Goal: Task Accomplishment & Management: Manage account settings

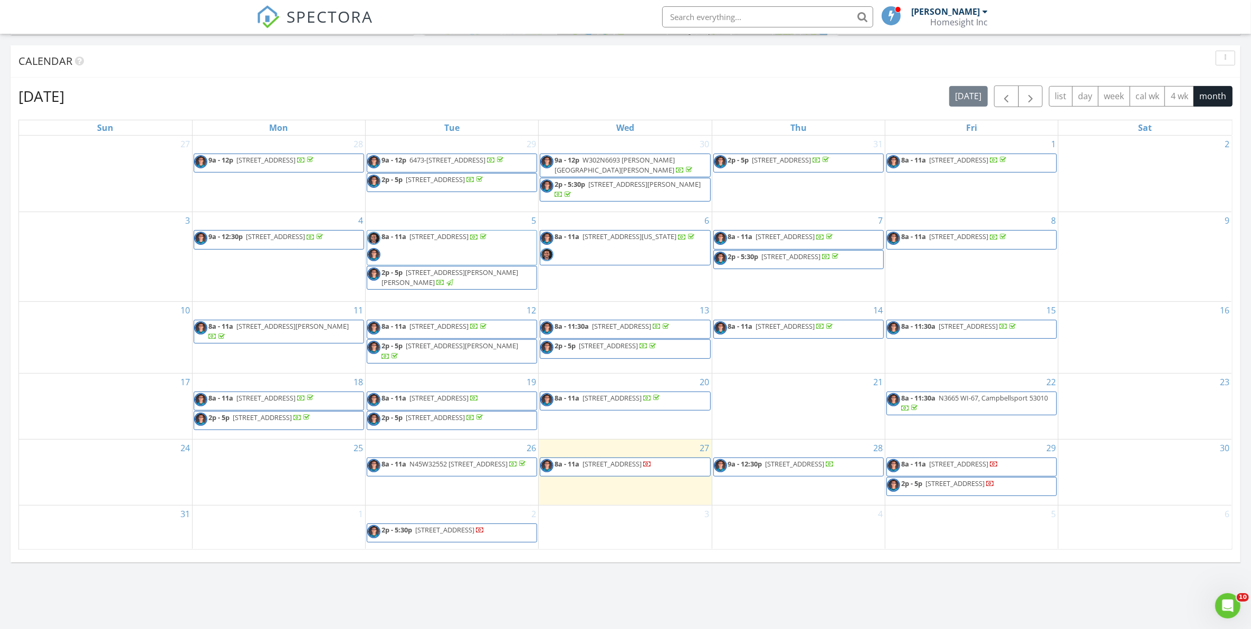
scroll to position [386, 0]
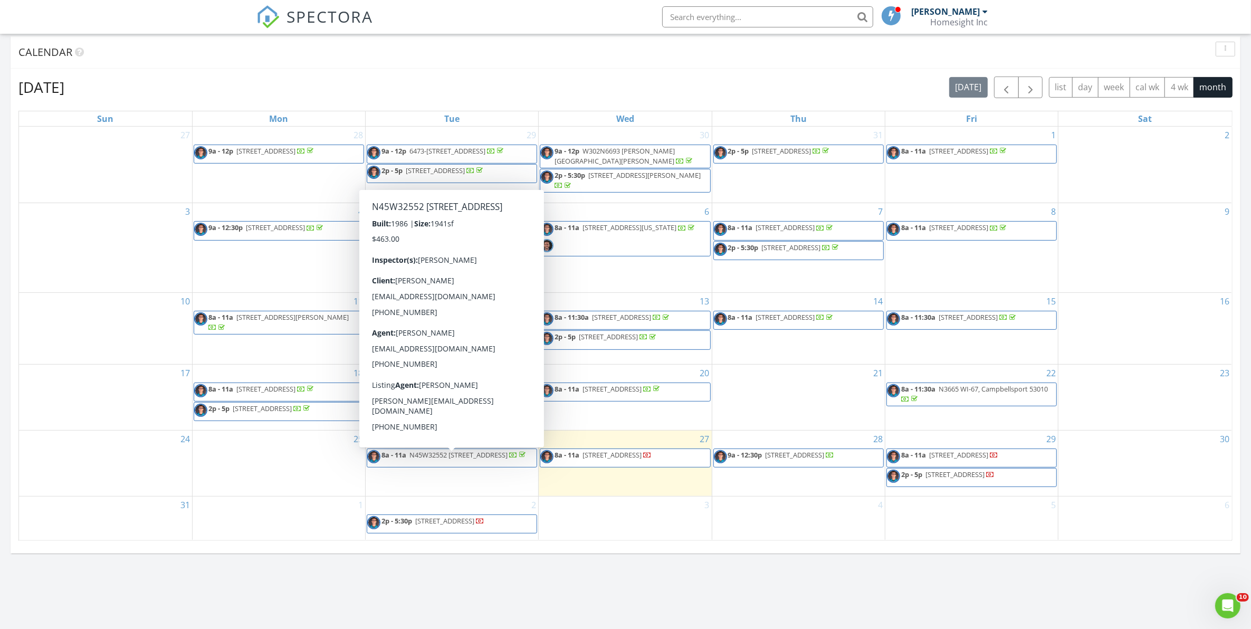
click at [519, 460] on div at bounding box center [523, 456] width 8 height 8
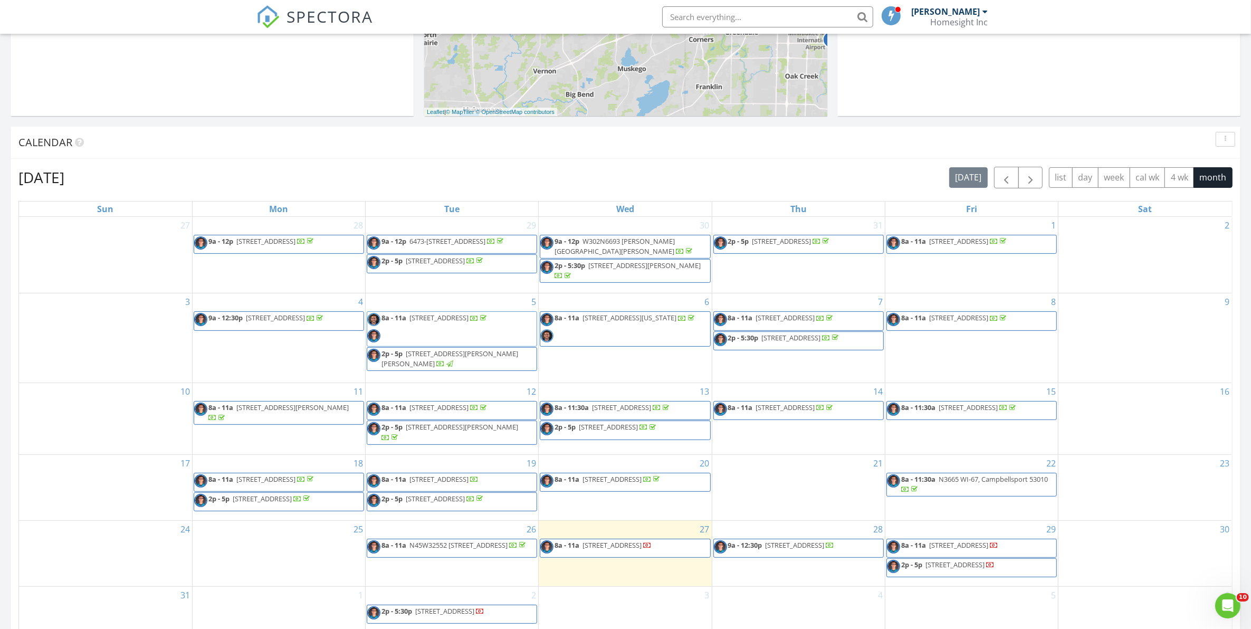
scroll to position [283, 0]
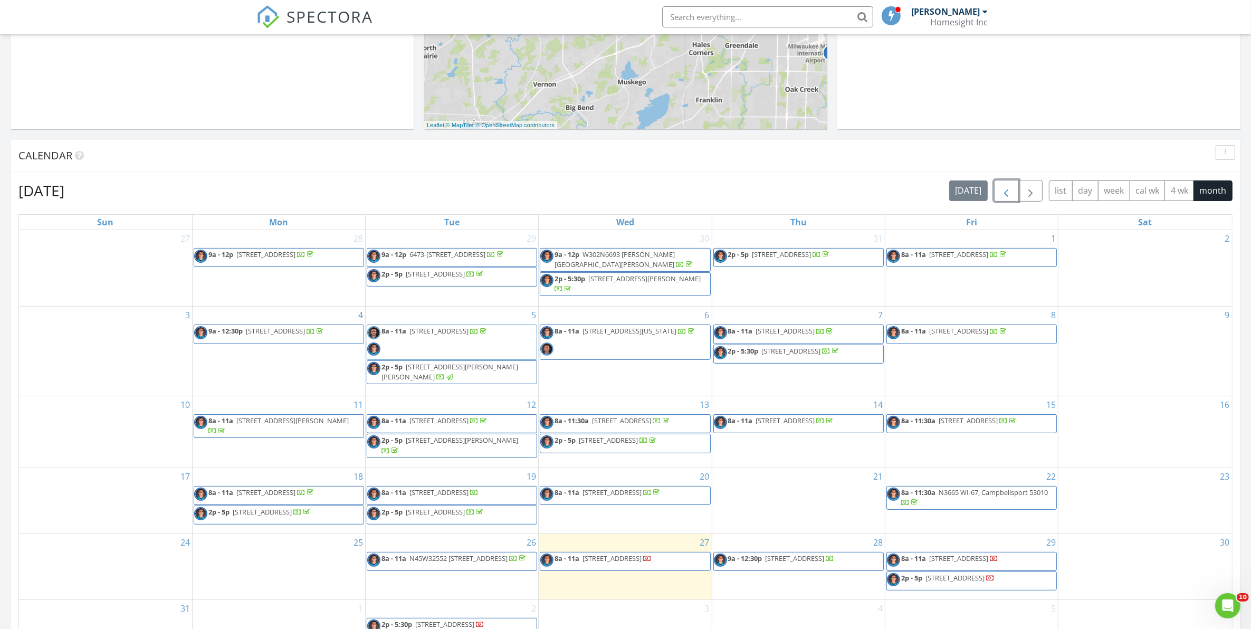
click at [1003, 190] on span "button" at bounding box center [1006, 191] width 13 height 13
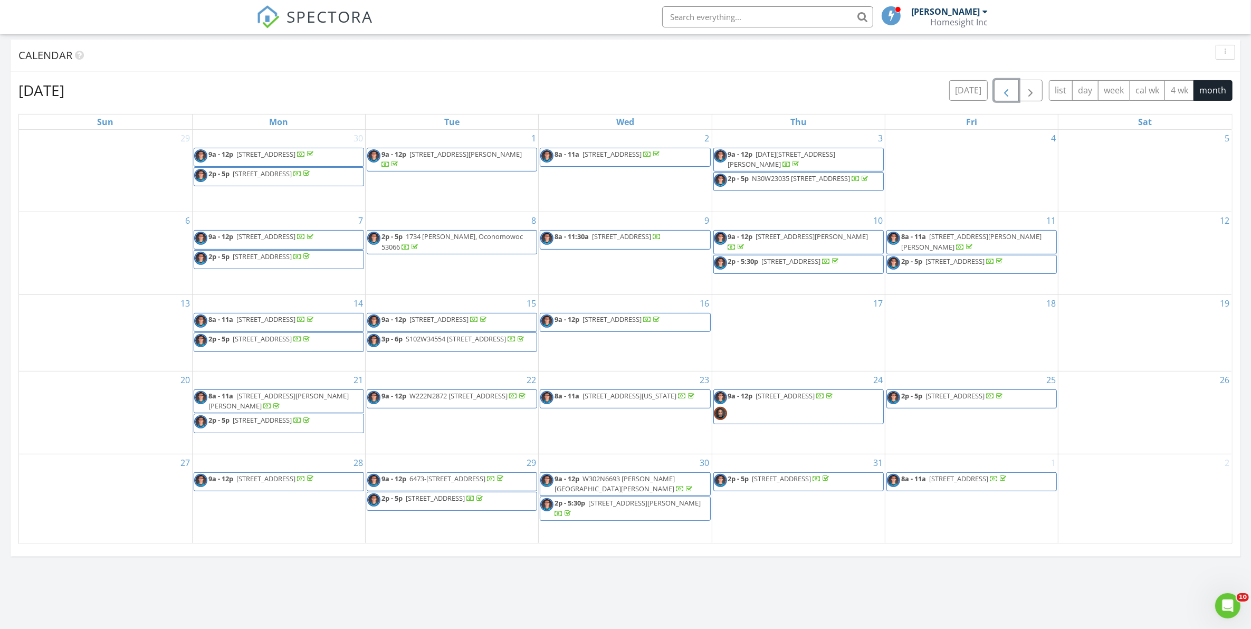
scroll to position [369, 0]
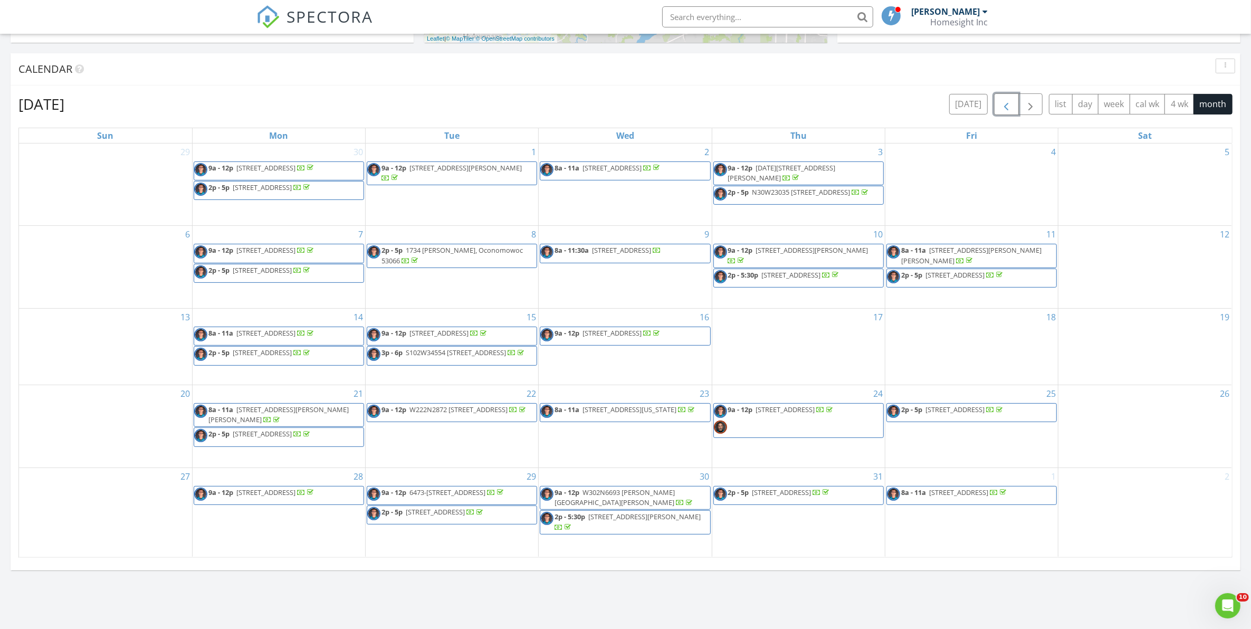
click at [1000, 104] on span "button" at bounding box center [1006, 104] width 13 height 13
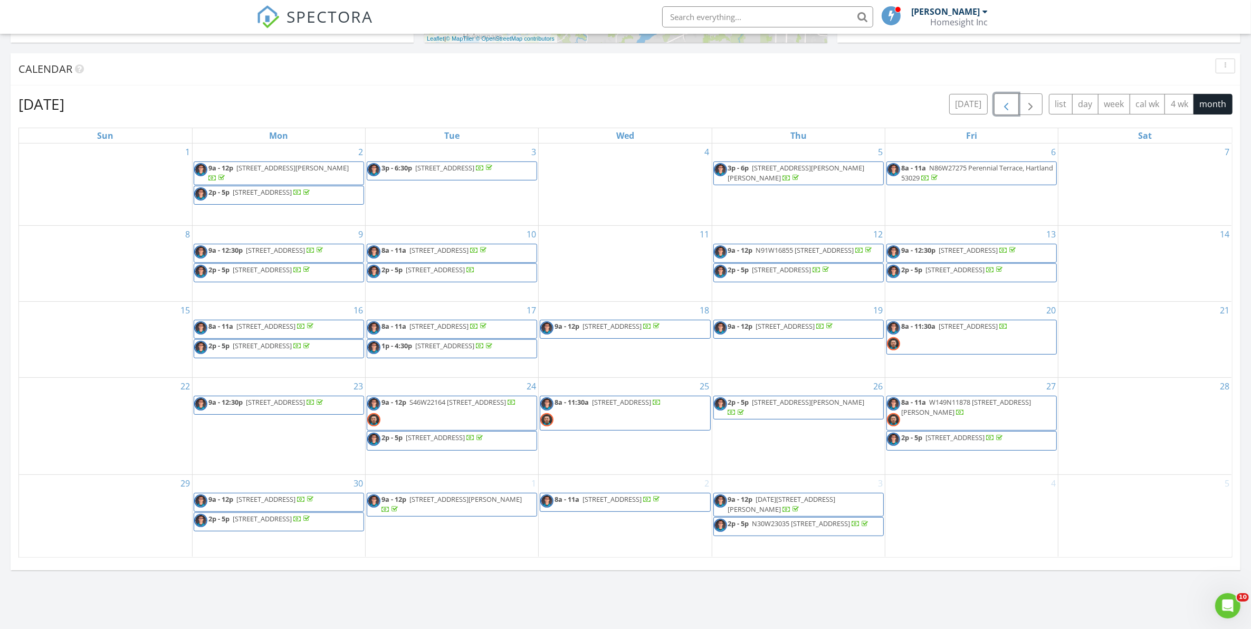
click at [1004, 104] on span "button" at bounding box center [1006, 104] width 13 height 13
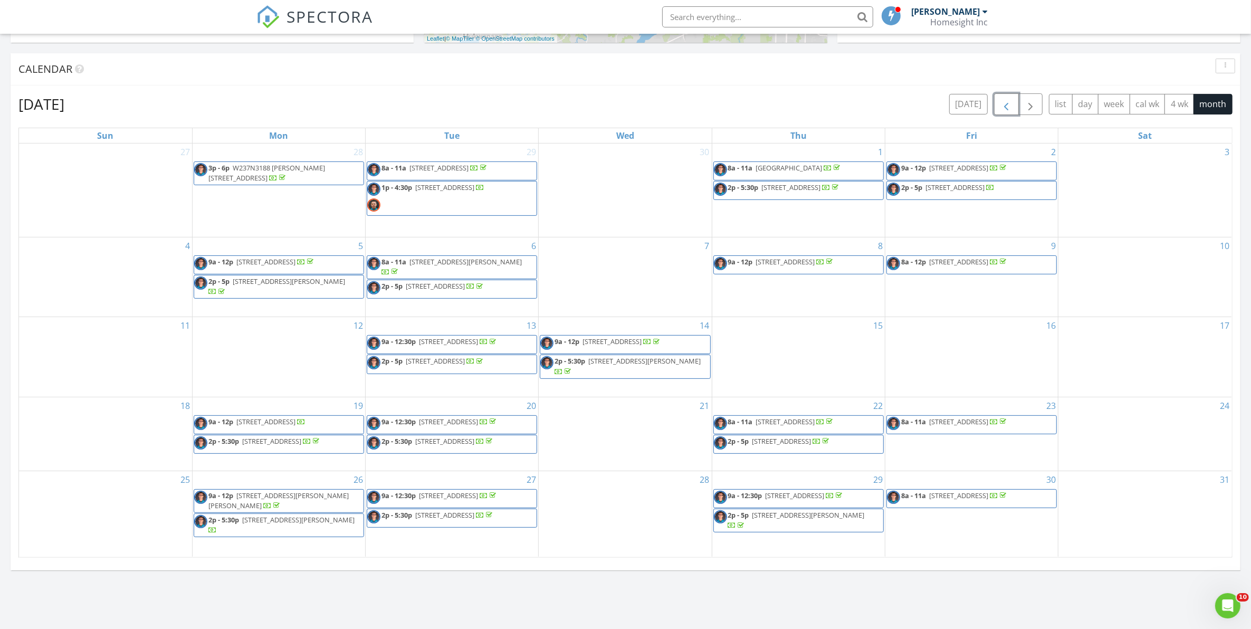
click at [1004, 104] on span "button" at bounding box center [1006, 104] width 13 height 13
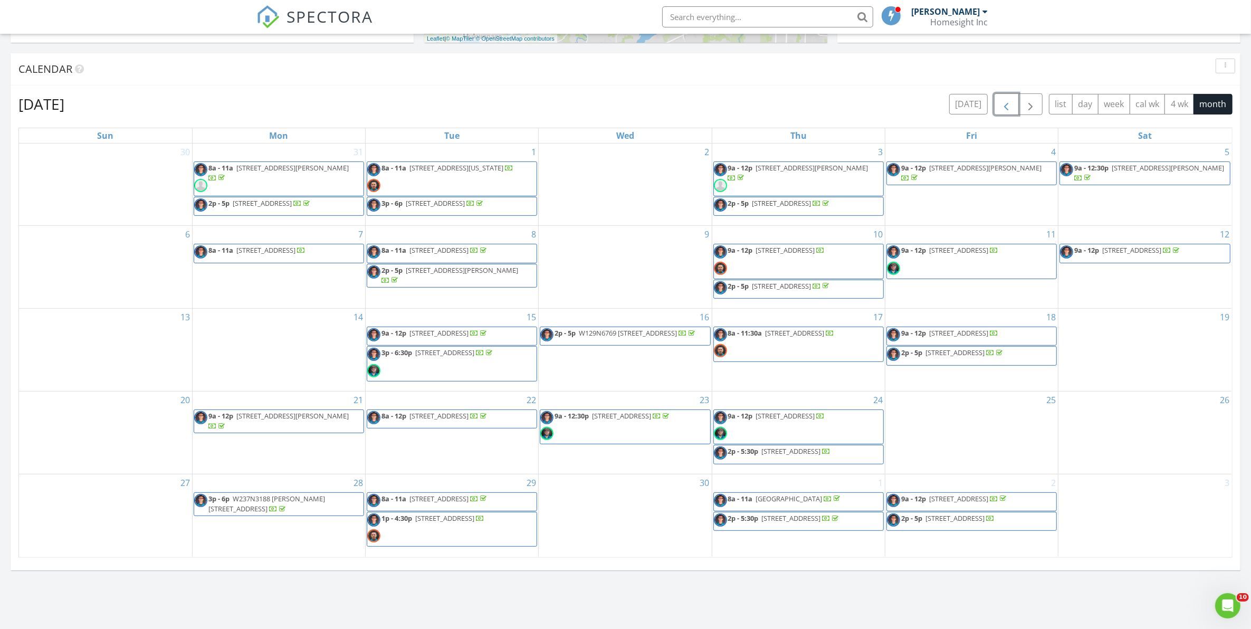
click at [1004, 104] on span "button" at bounding box center [1006, 104] width 13 height 13
